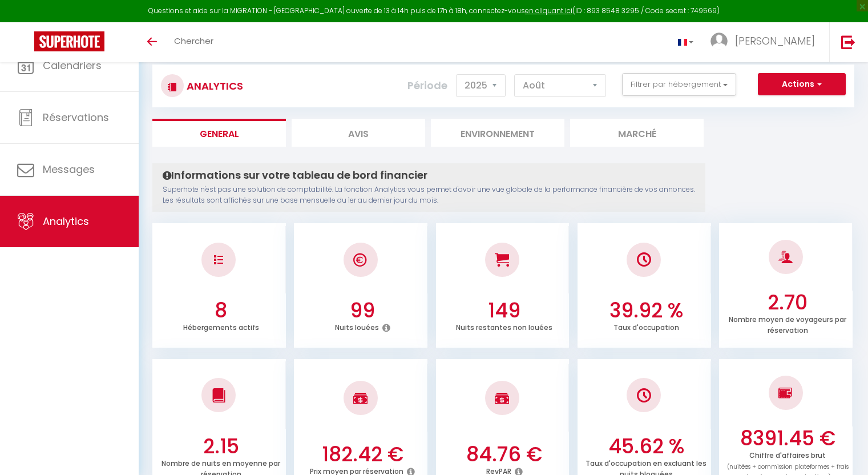
select select "2025"
select select "8"
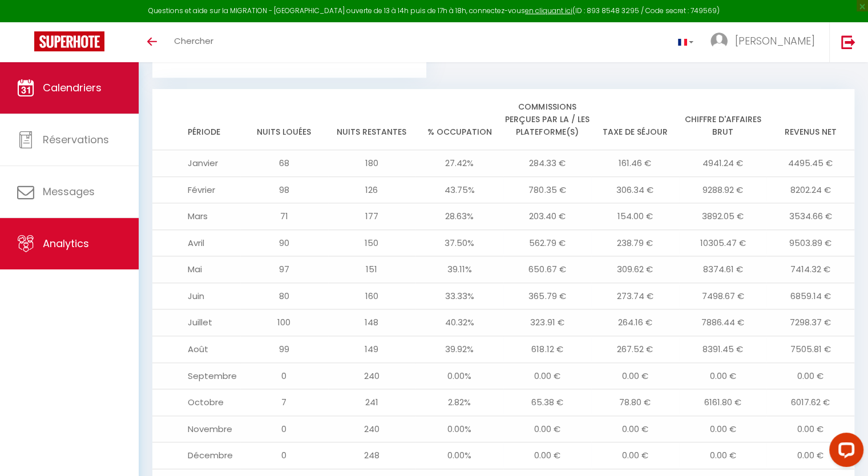
click at [103, 103] on link "Calendriers" at bounding box center [69, 87] width 139 height 51
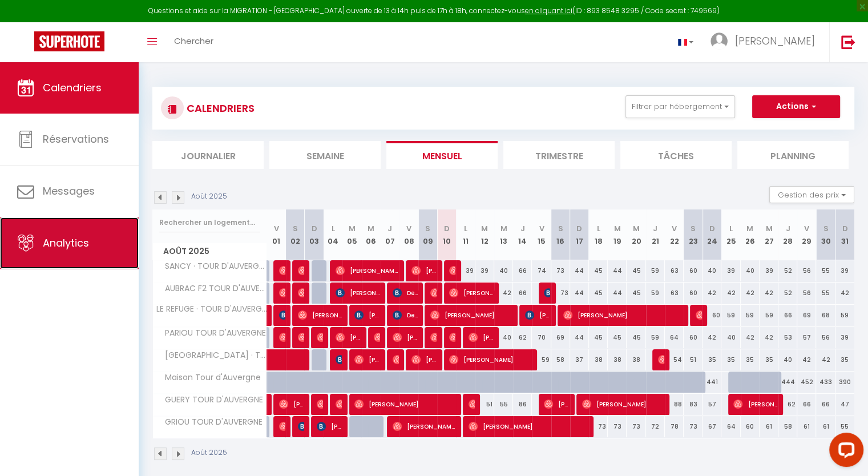
click at [82, 236] on span "Analytics" at bounding box center [66, 243] width 46 height 14
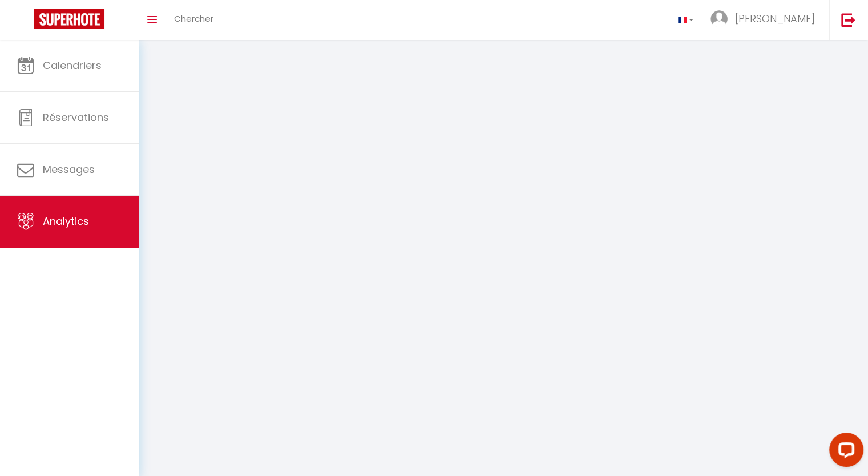
select select "2025"
select select "8"
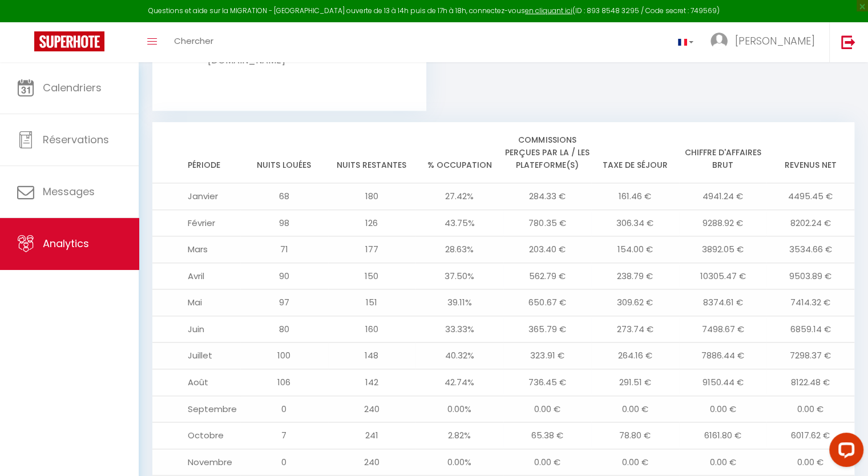
scroll to position [1253, 0]
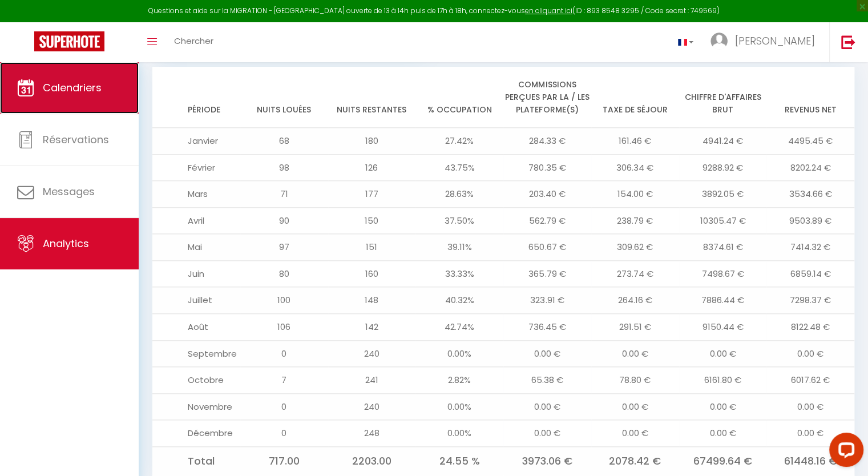
click at [56, 94] on span "Calendriers" at bounding box center [72, 87] width 59 height 14
